Goal: Navigation & Orientation: Understand site structure

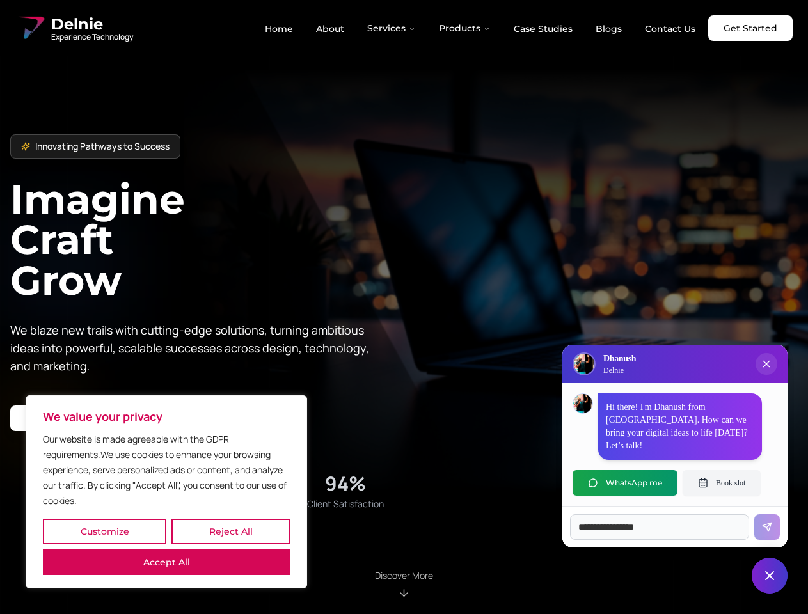
click at [104, 532] on button "Customize" at bounding box center [104, 532] width 123 height 26
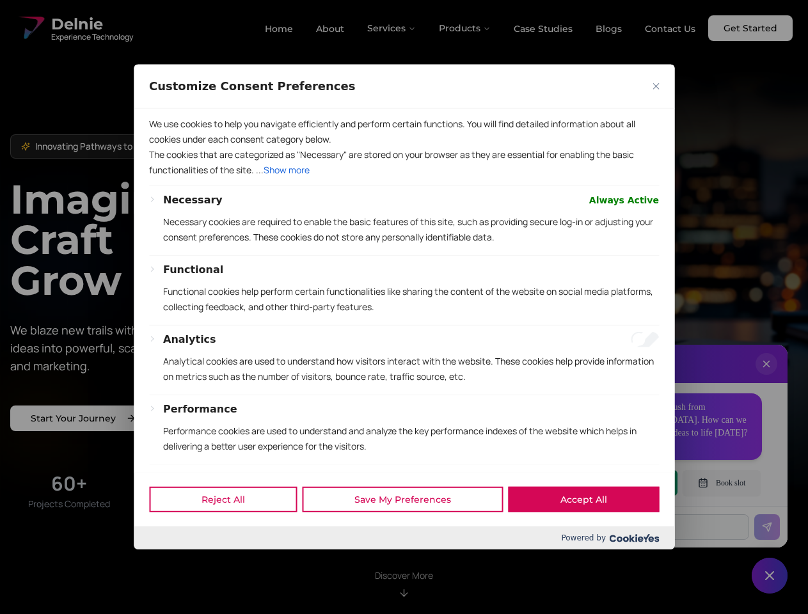
click at [230, 532] on div at bounding box center [404, 307] width 808 height 614
click at [166, 147] on p "We use cookies to help you navigate efficiently and perform certain functions. …" at bounding box center [404, 131] width 510 height 31
click at [404, 307] on div "We use cookies to help you navigate efficiently and perform certain functions. …" at bounding box center [404, 290] width 541 height 363
click at [392, 28] on div at bounding box center [404, 307] width 808 height 614
click at [465, 28] on div at bounding box center [404, 307] width 808 height 614
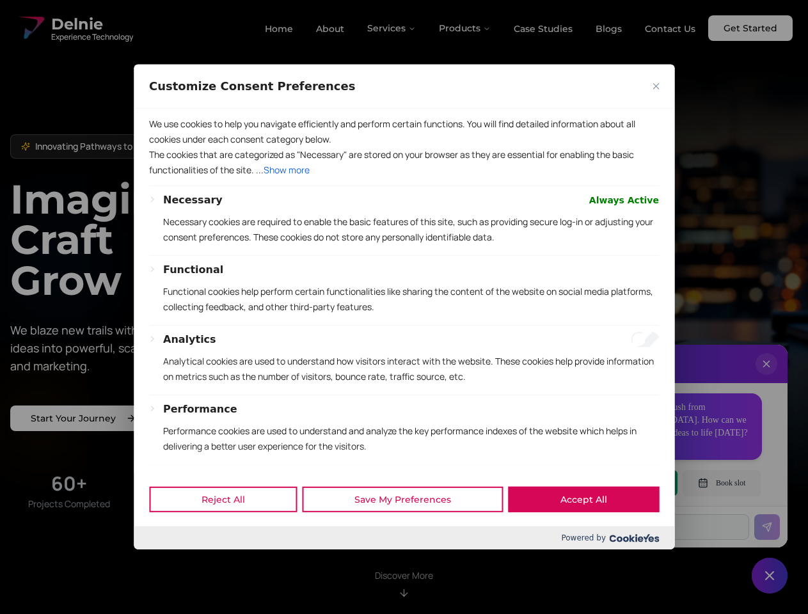
click at [766, 377] on div at bounding box center [404, 307] width 808 height 614
click at [625, 483] on div "Reject All Save My Preferences Accept All" at bounding box center [404, 499] width 541 height 54
click at [722, 483] on div at bounding box center [404, 307] width 808 height 614
click at [770, 576] on div at bounding box center [404, 307] width 808 height 614
